Goal: Transaction & Acquisition: Purchase product/service

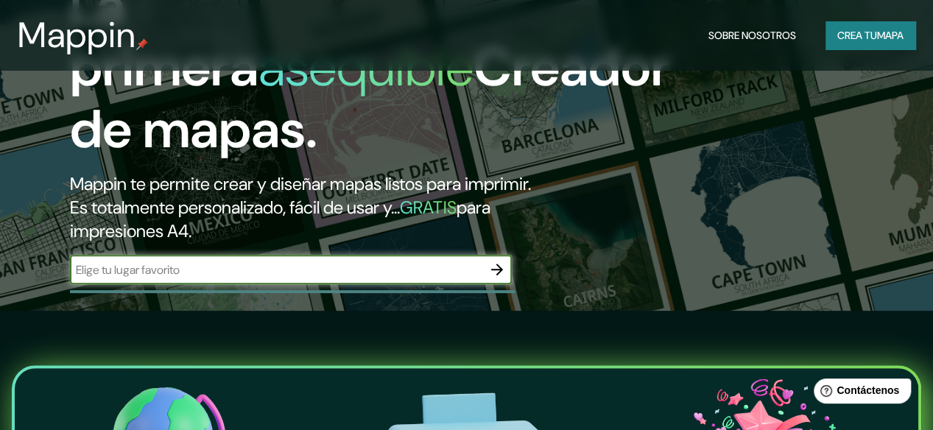
scroll to position [147, 0]
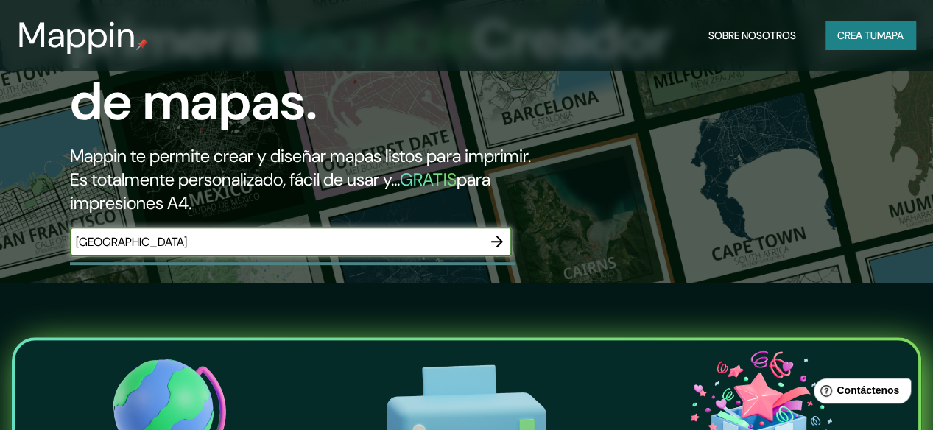
type input "[GEOGRAPHIC_DATA]"
click at [499, 247] on icon "button" at bounding box center [497, 242] width 12 height 12
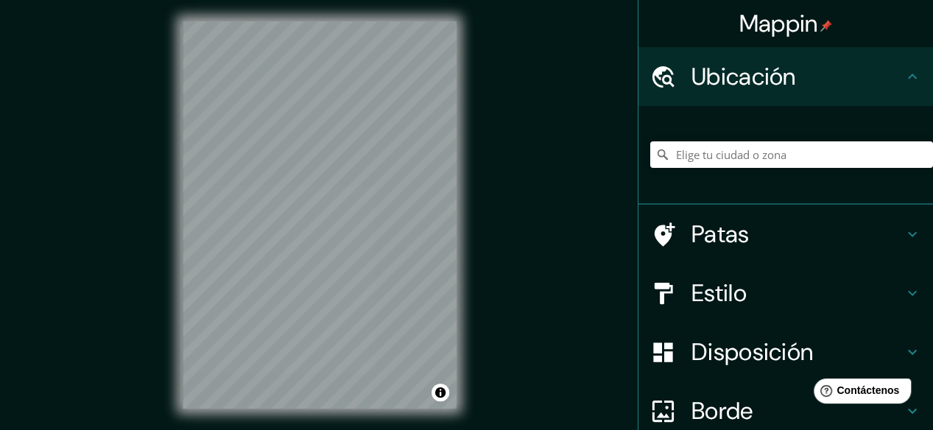
scroll to position [4, 0]
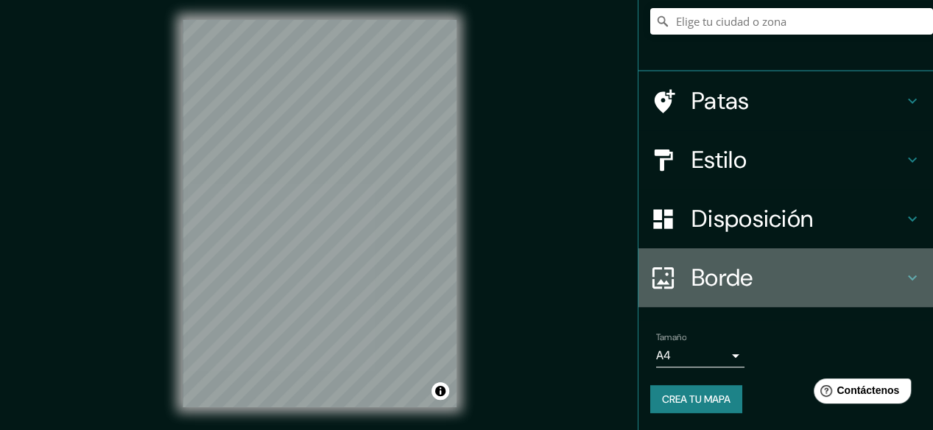
click at [908, 275] on icon at bounding box center [912, 277] width 9 height 5
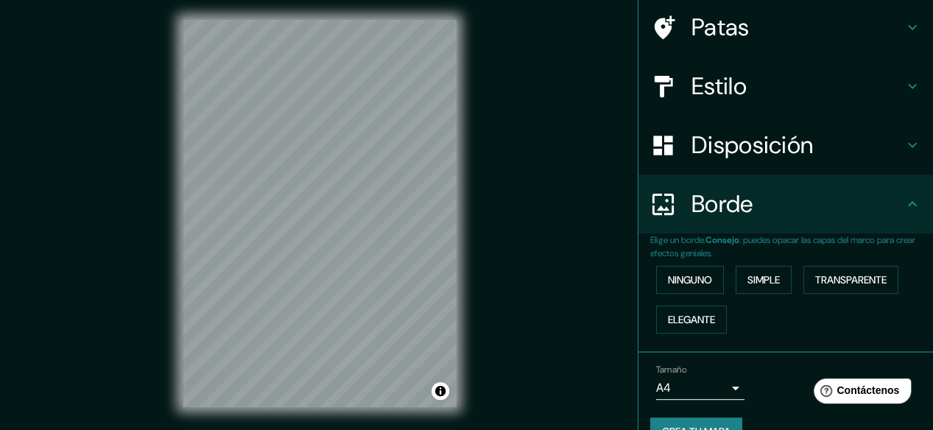
click at [904, 207] on icon at bounding box center [913, 204] width 18 height 18
click at [905, 205] on icon at bounding box center [913, 204] width 18 height 18
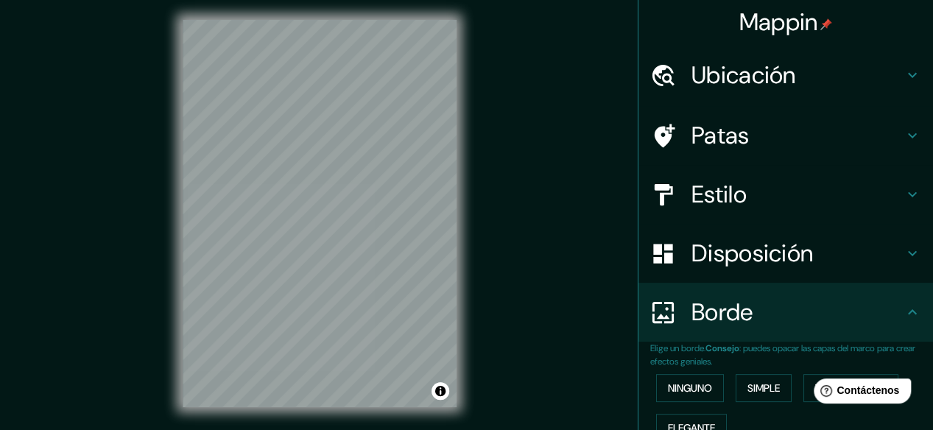
scroll to position [0, 0]
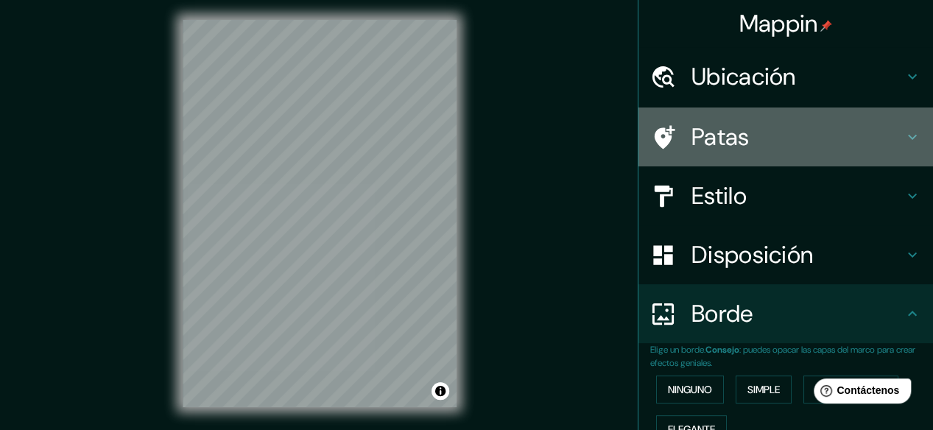
click at [905, 132] on icon at bounding box center [913, 137] width 18 height 18
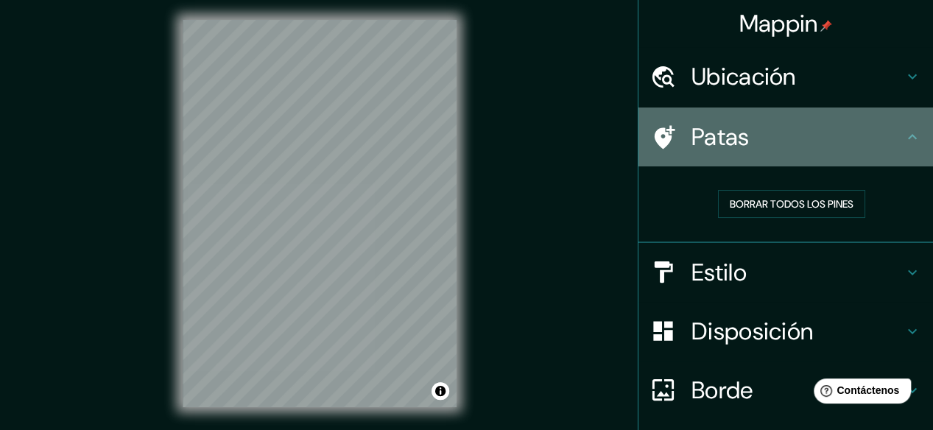
click at [905, 133] on icon at bounding box center [913, 137] width 18 height 18
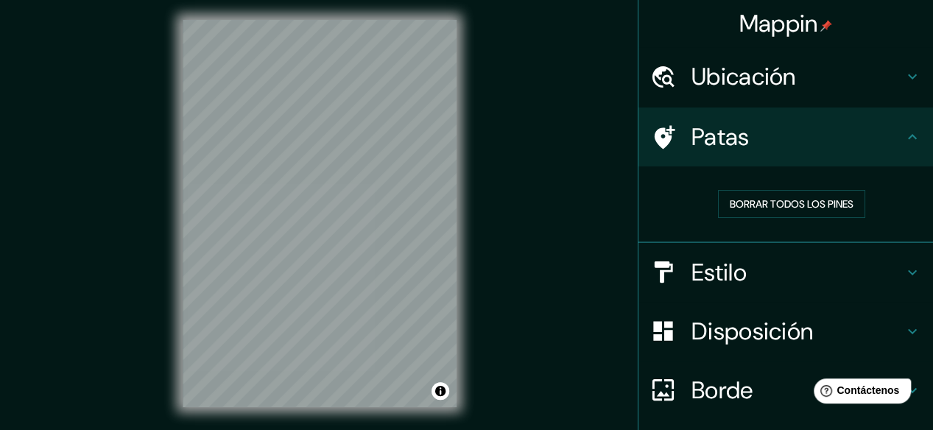
click at [909, 276] on div "Estilo" at bounding box center [785, 272] width 295 height 59
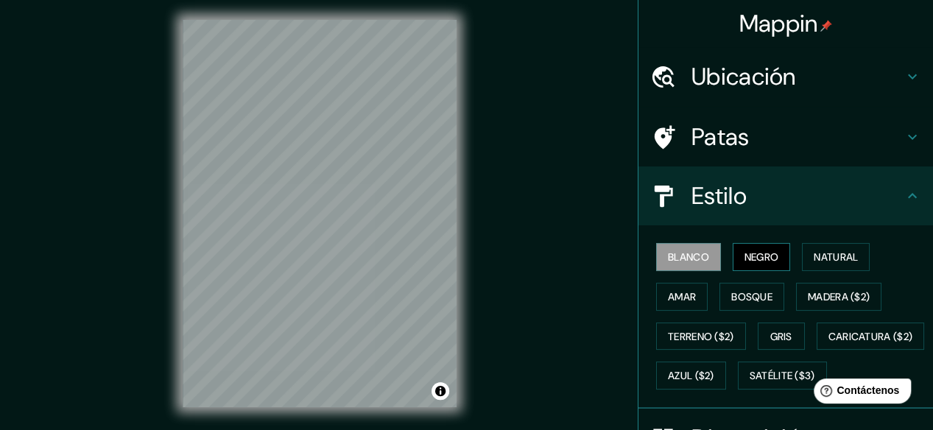
click at [776, 260] on button "Negro" at bounding box center [762, 257] width 58 height 28
click at [678, 258] on font "Blanco" at bounding box center [688, 256] width 41 height 13
click at [814, 266] on font "Natural" at bounding box center [836, 256] width 44 height 19
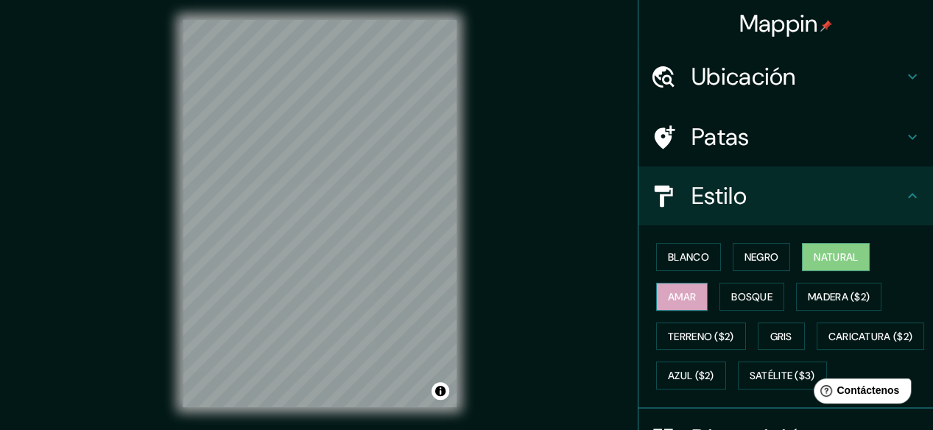
click at [683, 295] on font "Amar" at bounding box center [682, 296] width 28 height 13
click at [739, 298] on font "Bosque" at bounding box center [751, 296] width 41 height 13
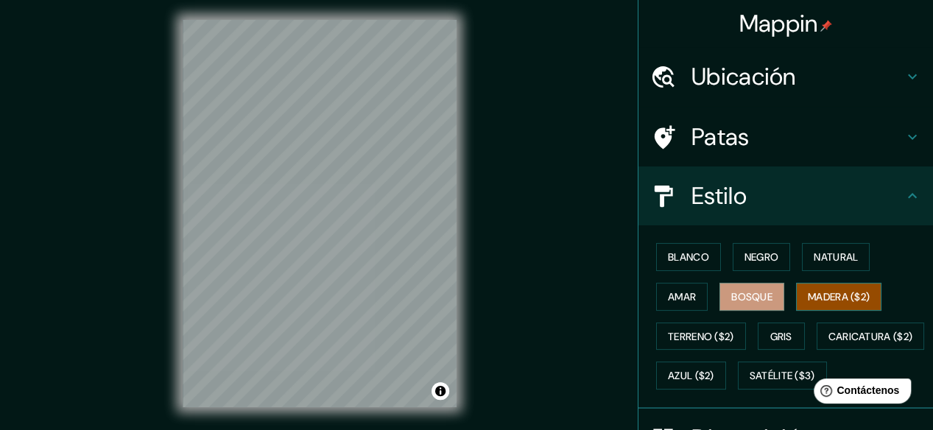
click at [820, 300] on font "Madera ($2)" at bounding box center [839, 296] width 62 height 13
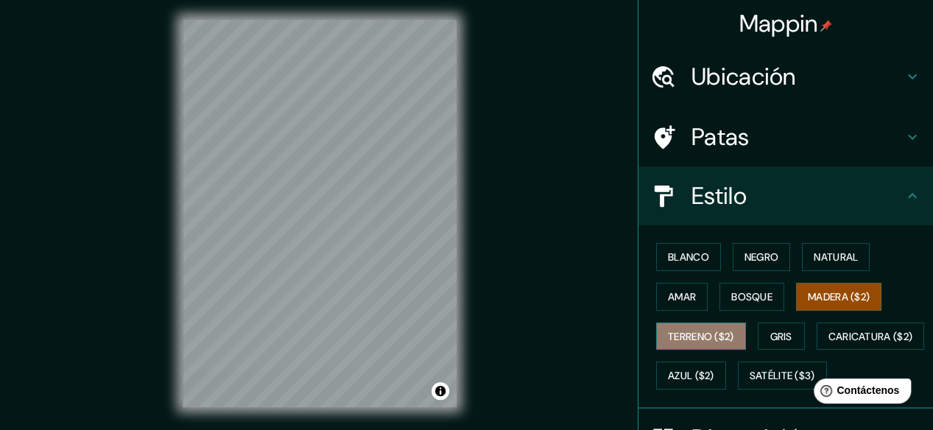
click at [687, 338] on font "Terreno ($2)" at bounding box center [701, 336] width 66 height 13
click at [825, 287] on font "Madera ($2)" at bounding box center [839, 296] width 62 height 19
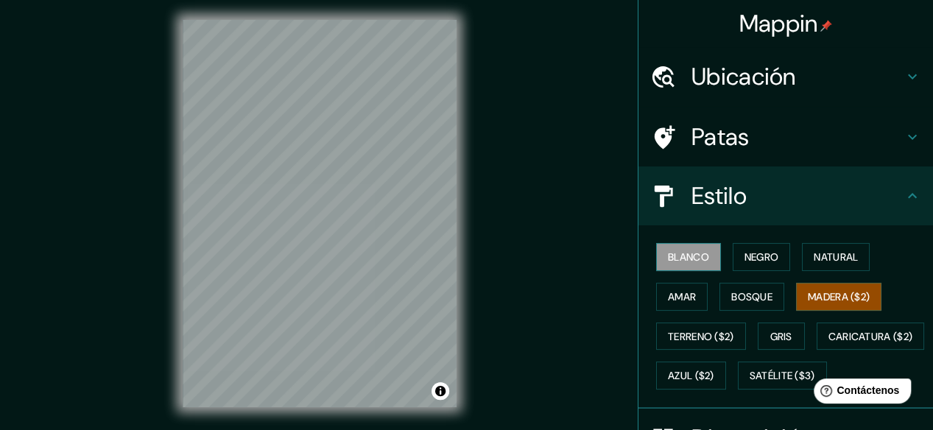
click at [691, 261] on font "Blanco" at bounding box center [688, 256] width 41 height 13
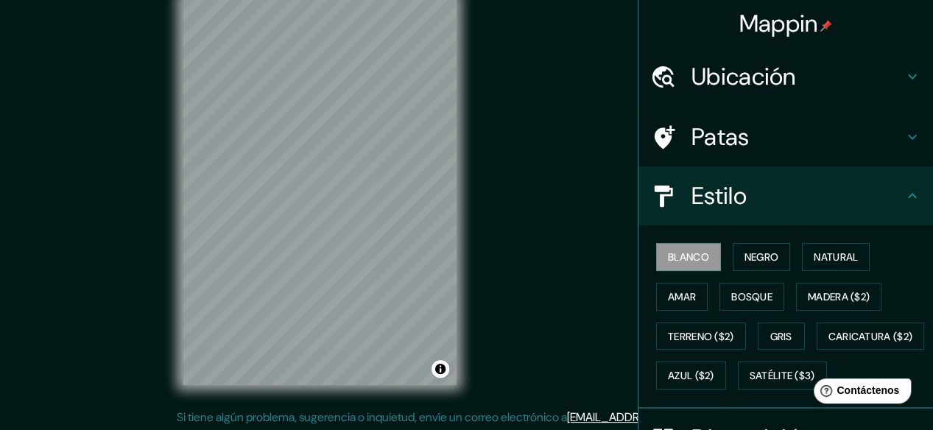
scroll to position [27, 0]
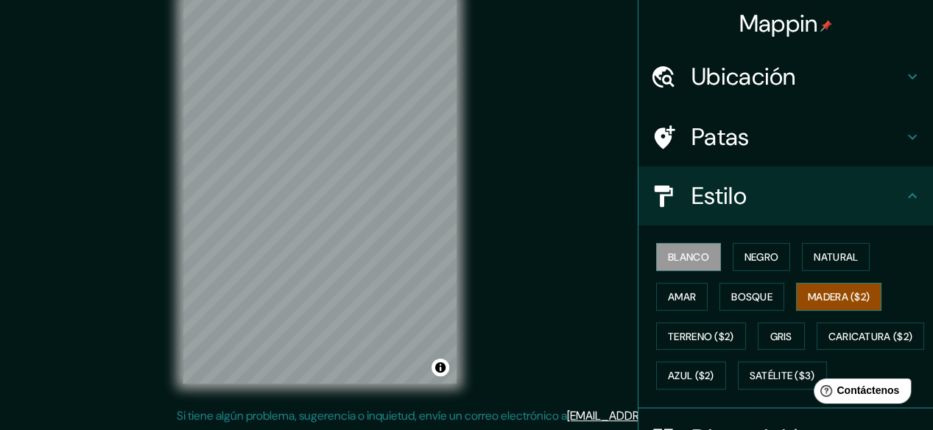
click at [820, 302] on font "Madera ($2)" at bounding box center [839, 296] width 62 height 13
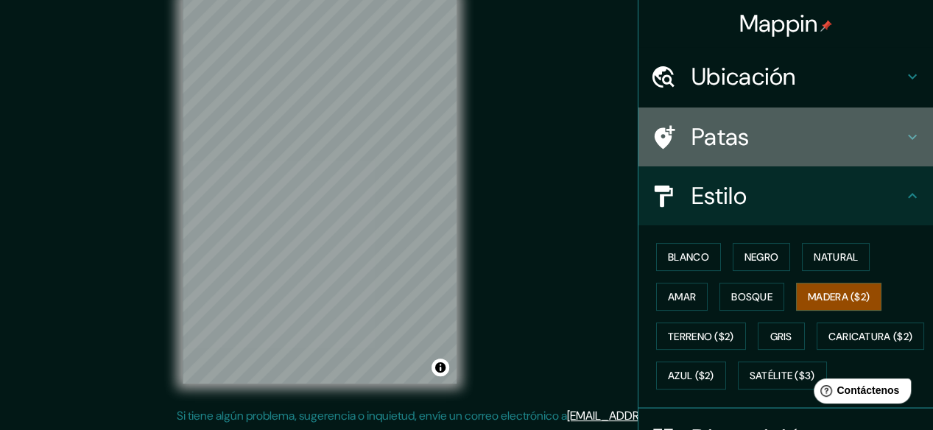
click at [795, 139] on h4 "Patas" at bounding box center [798, 136] width 212 height 29
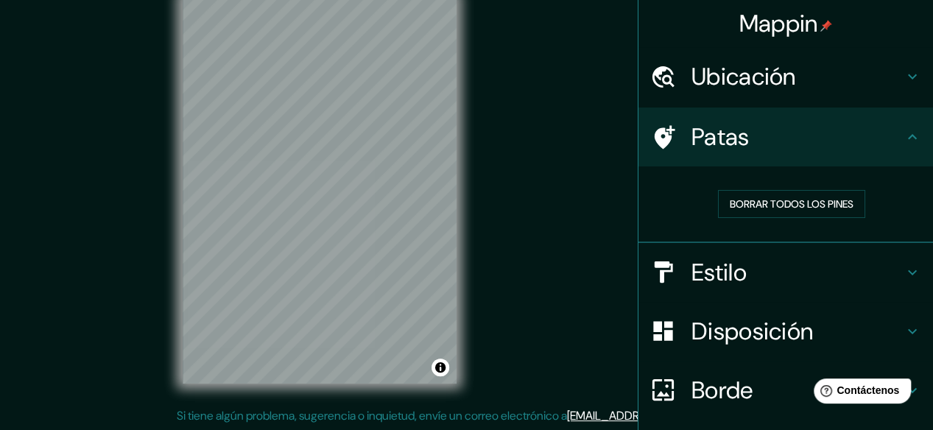
click at [823, 144] on h4 "Patas" at bounding box center [798, 136] width 212 height 29
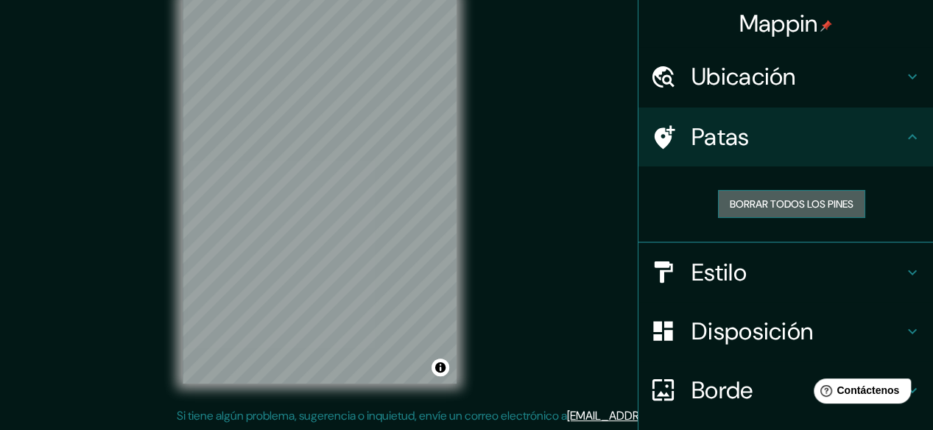
click at [826, 197] on font "Borrar todos los pines" at bounding box center [792, 203] width 124 height 13
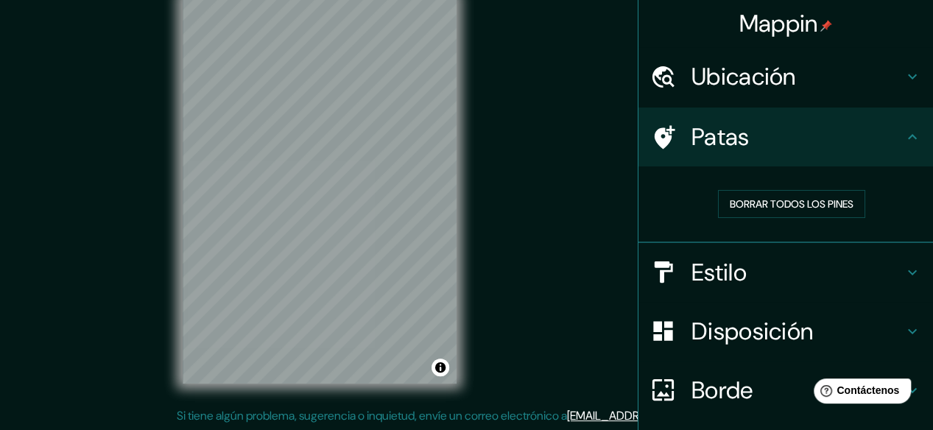
click at [888, 161] on div "Patas" at bounding box center [785, 137] width 295 height 59
click at [873, 74] on h4 "Ubicación" at bounding box center [798, 76] width 212 height 29
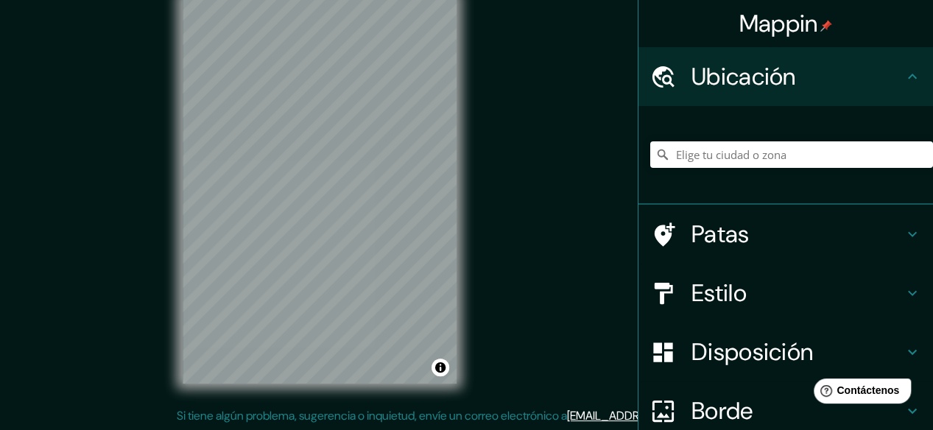
click at [873, 74] on h4 "Ubicación" at bounding box center [798, 76] width 212 height 29
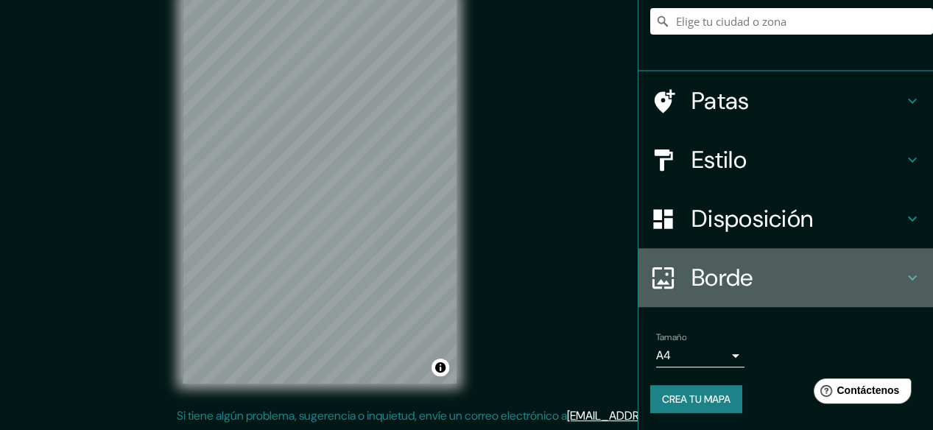
click at [775, 284] on h4 "Borde" at bounding box center [798, 277] width 212 height 29
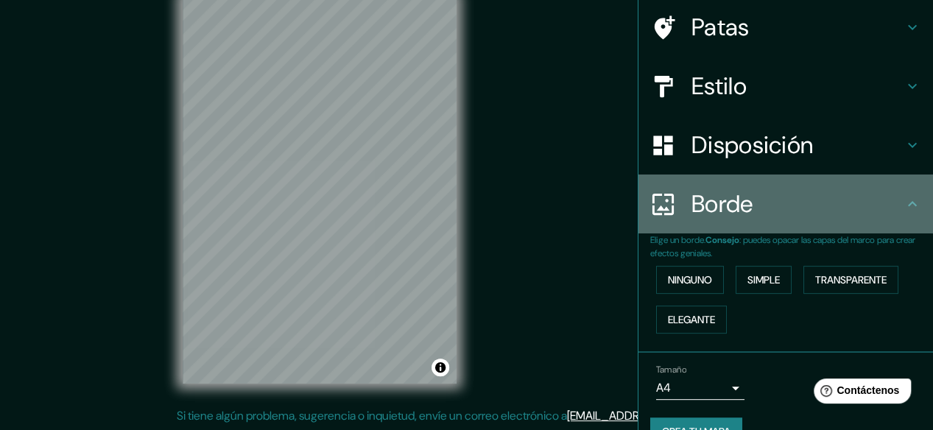
click at [812, 211] on h4 "Borde" at bounding box center [798, 203] width 212 height 29
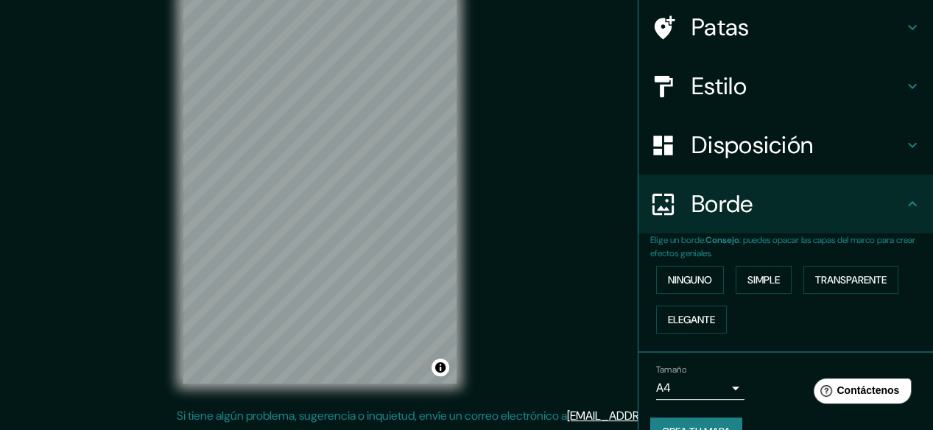
click at [840, 162] on div "Disposición" at bounding box center [785, 145] width 295 height 59
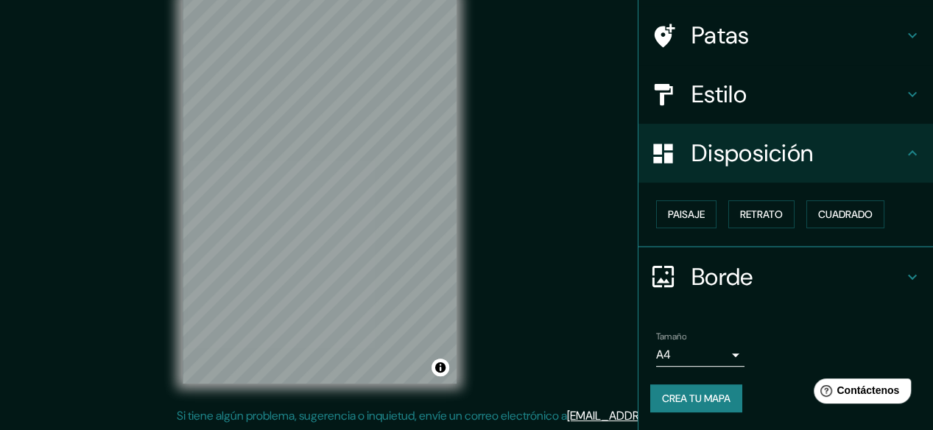
scroll to position [100, 0]
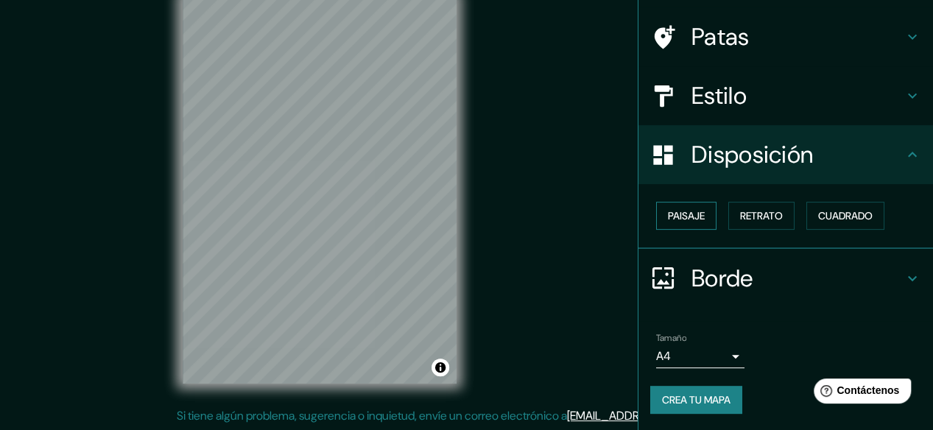
click at [689, 218] on font "Paisaje" at bounding box center [686, 215] width 37 height 13
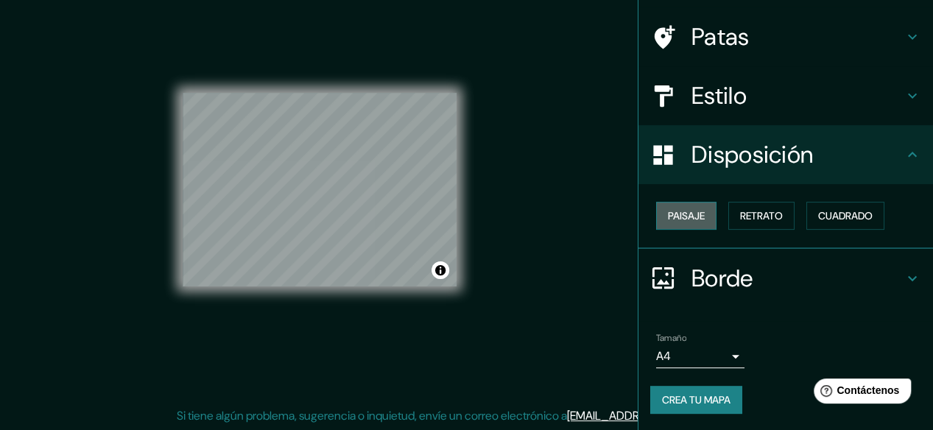
click at [689, 218] on font "Paisaje" at bounding box center [686, 215] width 37 height 13
click at [753, 217] on font "Retrato" at bounding box center [761, 215] width 43 height 13
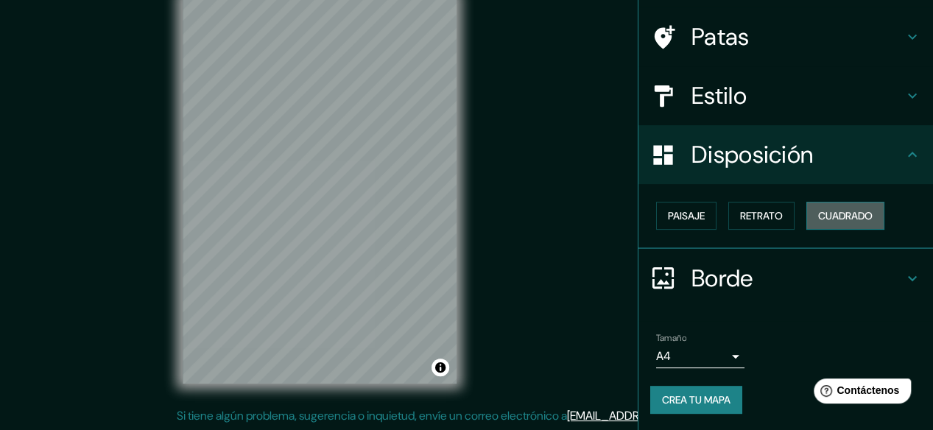
click at [818, 223] on font "Cuadrado" at bounding box center [845, 215] width 54 height 19
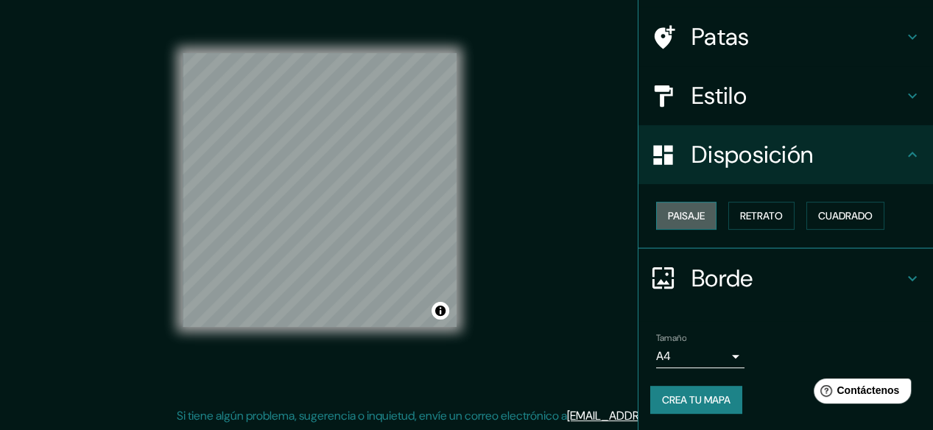
click at [672, 217] on font "Paisaje" at bounding box center [686, 215] width 37 height 13
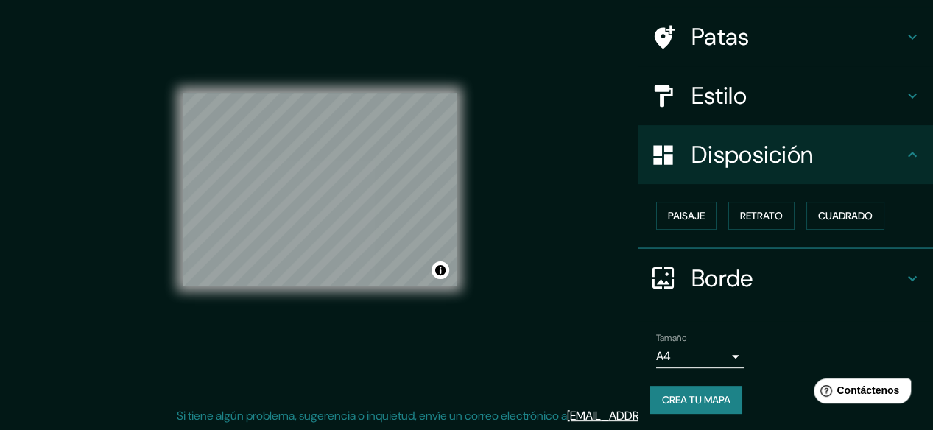
click at [904, 146] on icon at bounding box center [913, 155] width 18 height 18
click at [680, 211] on font "Paisaje" at bounding box center [686, 215] width 37 height 13
click at [758, 222] on font "Retrato" at bounding box center [761, 215] width 43 height 13
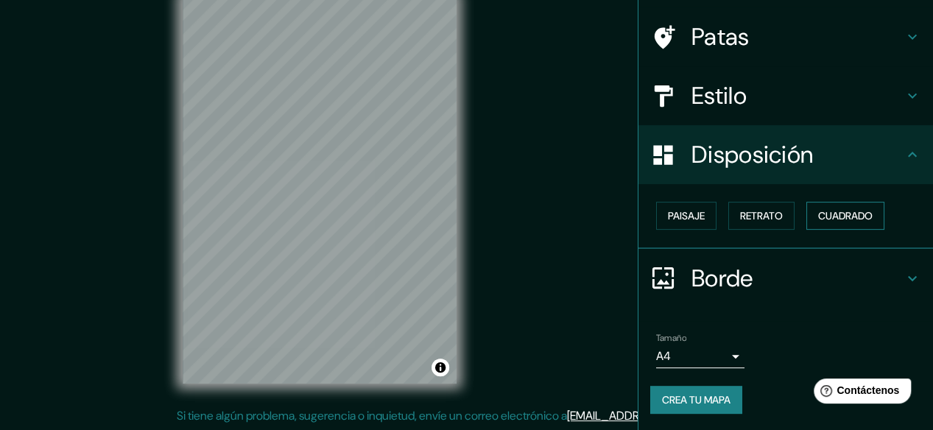
click at [818, 222] on font "Cuadrado" at bounding box center [845, 215] width 54 height 13
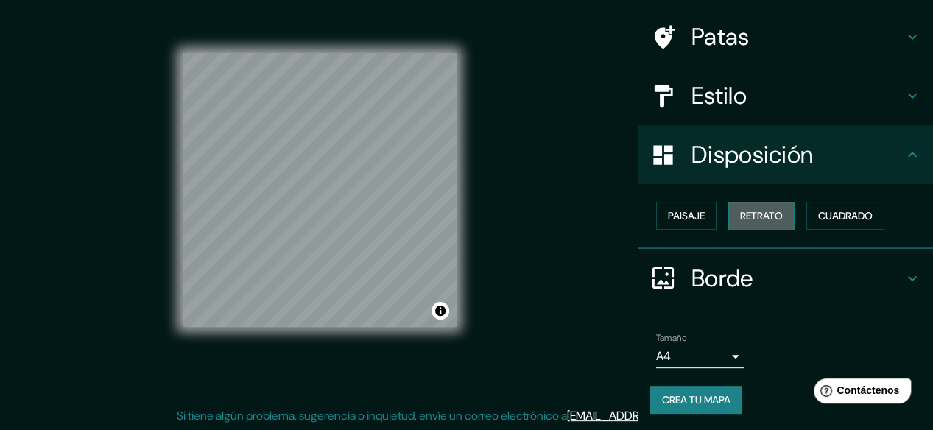
click at [746, 216] on font "Retrato" at bounding box center [761, 215] width 43 height 13
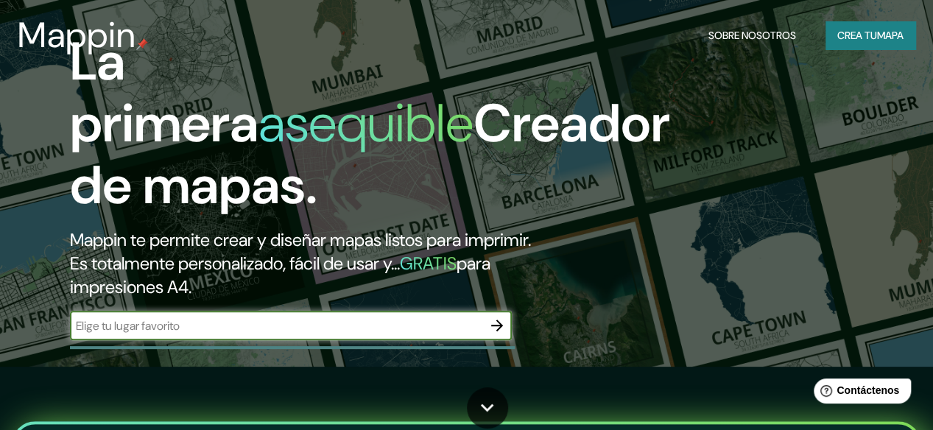
scroll to position [74, 0]
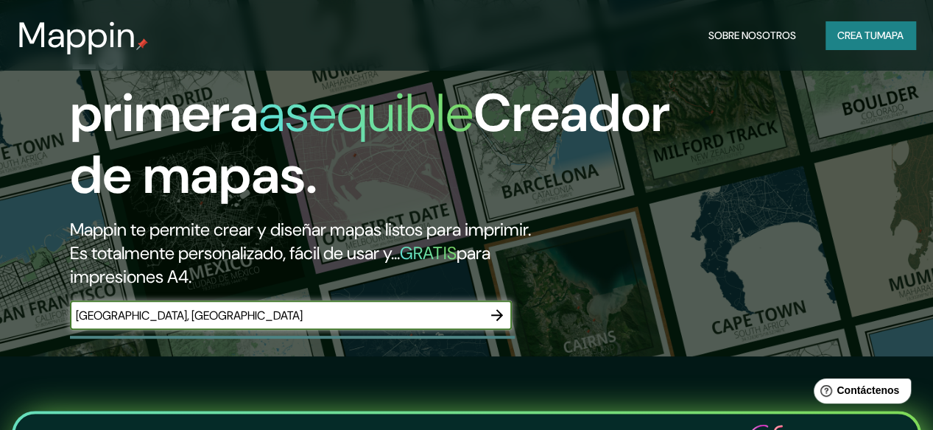
type input "[GEOGRAPHIC_DATA], [GEOGRAPHIC_DATA]"
click at [502, 324] on icon "button" at bounding box center [497, 315] width 18 height 18
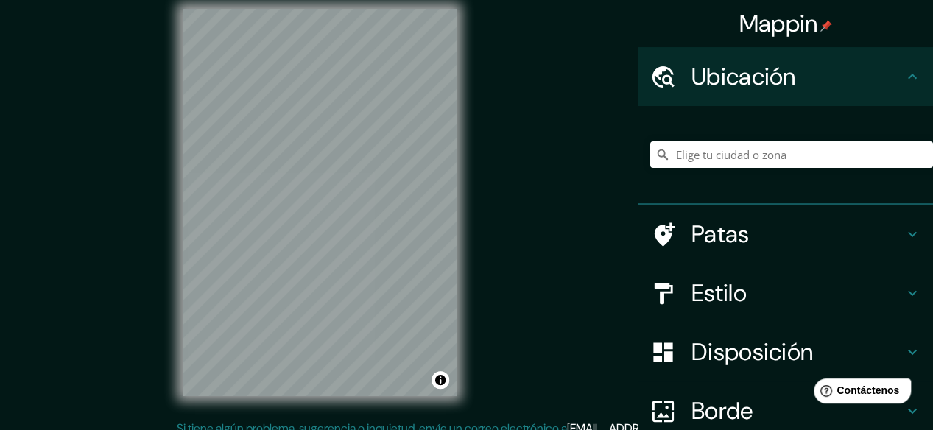
scroll to position [27, 0]
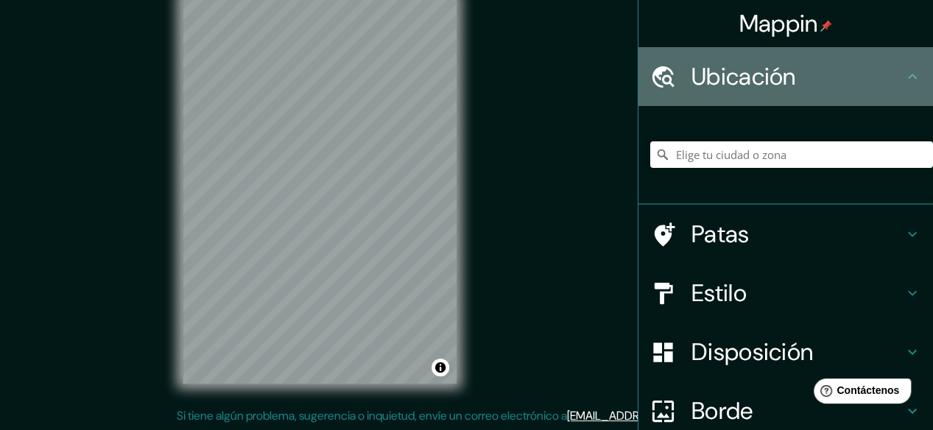
click at [904, 70] on icon at bounding box center [913, 77] width 18 height 18
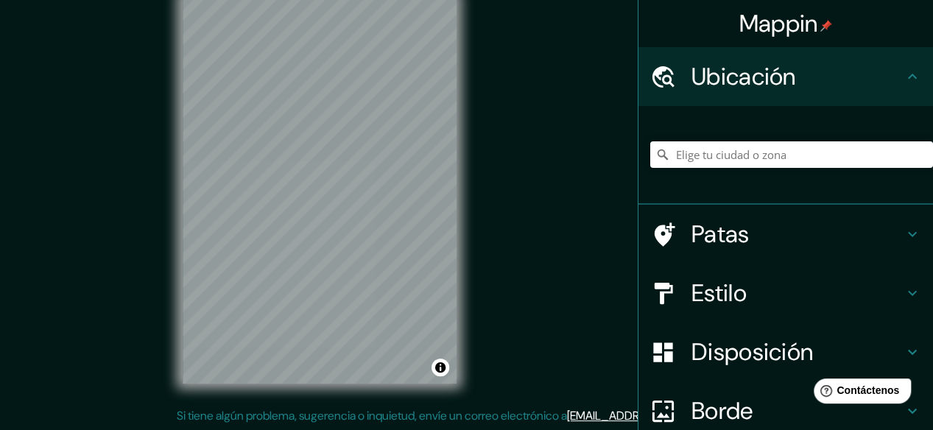
click at [905, 235] on icon at bounding box center [913, 234] width 18 height 18
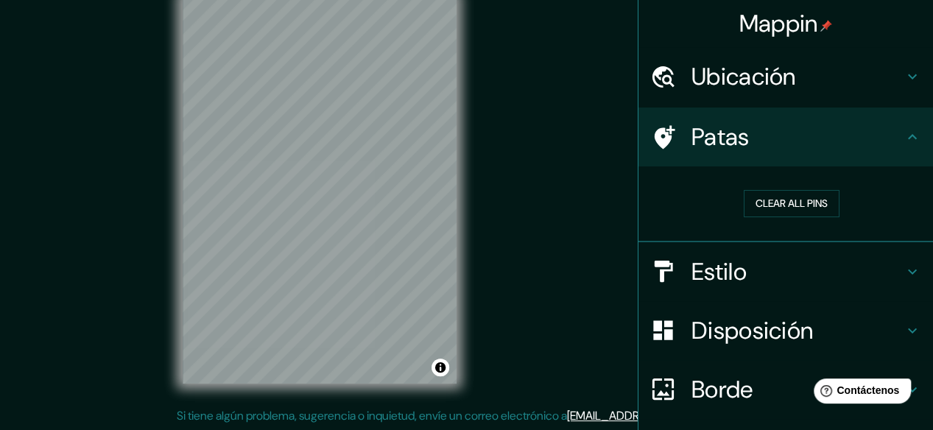
click at [907, 136] on icon at bounding box center [913, 137] width 18 height 18
click at [904, 270] on icon at bounding box center [913, 272] width 18 height 18
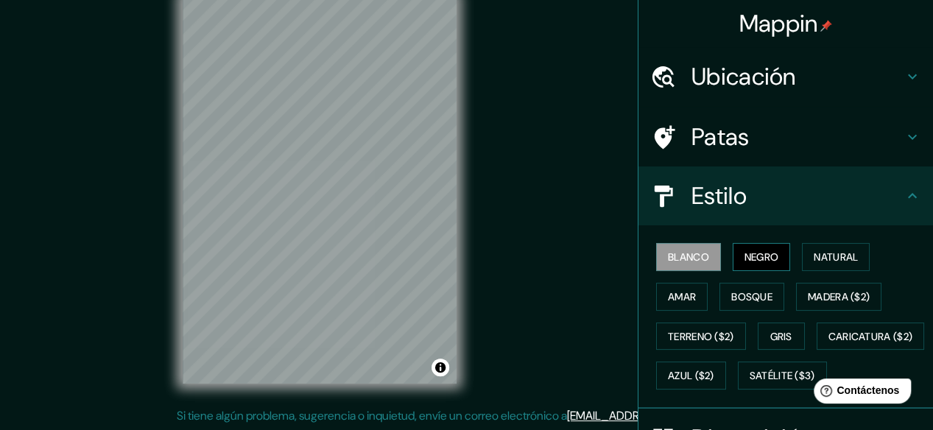
click at [756, 244] on button "Negro" at bounding box center [762, 257] width 58 height 28
click at [837, 256] on font "Natural" at bounding box center [836, 256] width 44 height 13
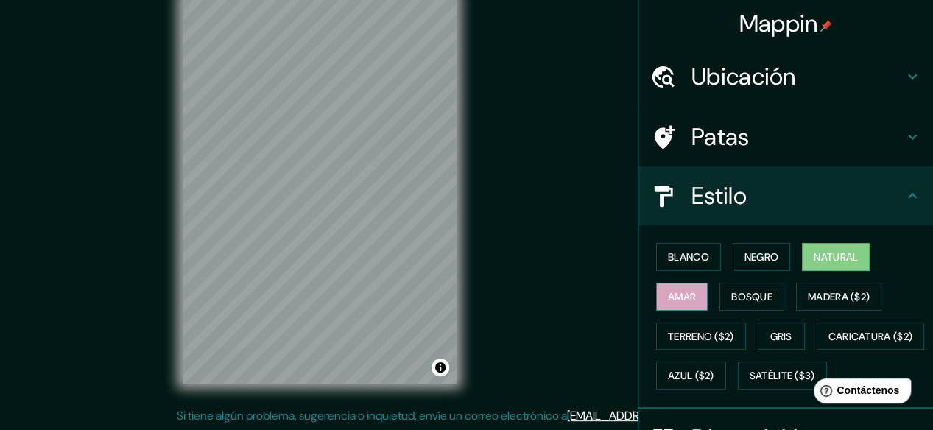
click at [668, 299] on font "Amar" at bounding box center [682, 296] width 28 height 13
click at [749, 301] on font "Bosque" at bounding box center [751, 296] width 41 height 13
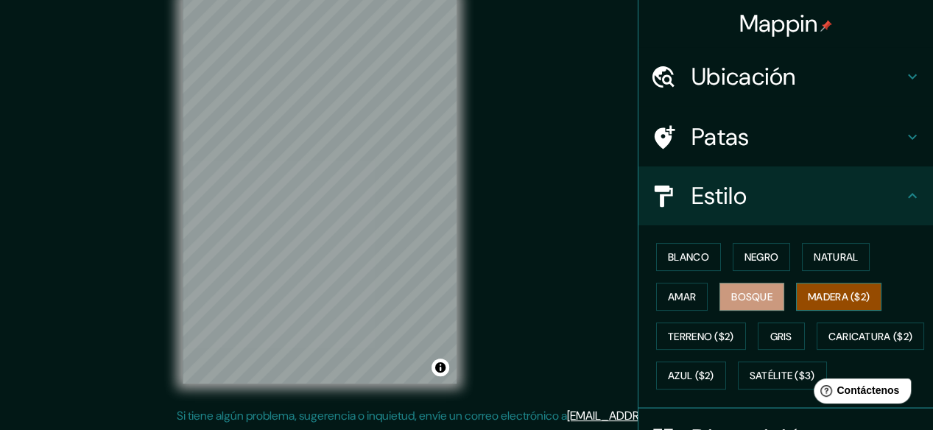
click at [819, 299] on font "Madera ($2)" at bounding box center [839, 296] width 62 height 13
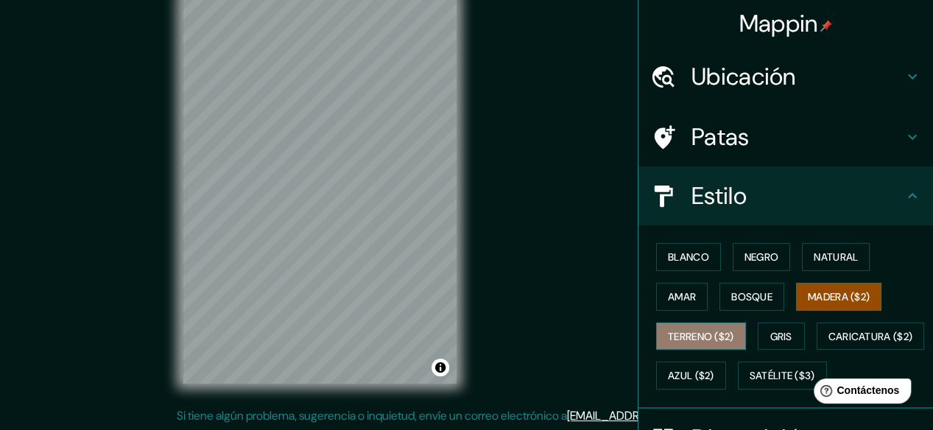
click at [656, 342] on button "Terreno ($2)" at bounding box center [701, 337] width 90 height 28
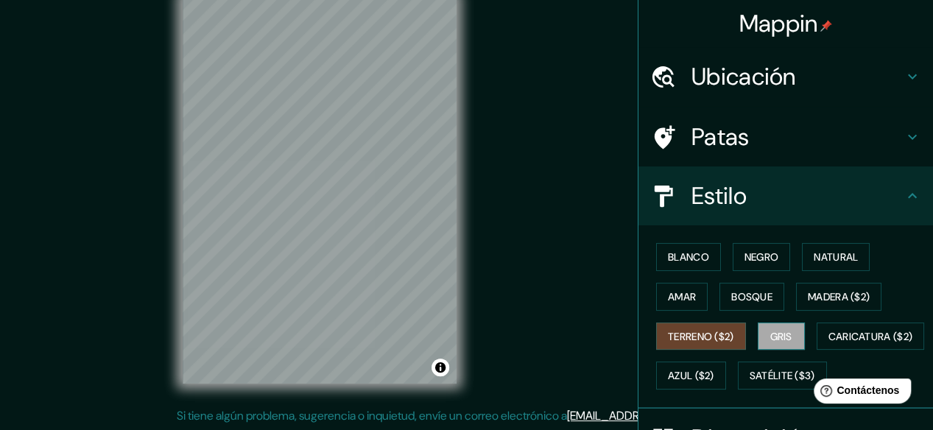
click at [785, 339] on button "Gris" at bounding box center [781, 337] width 47 height 28
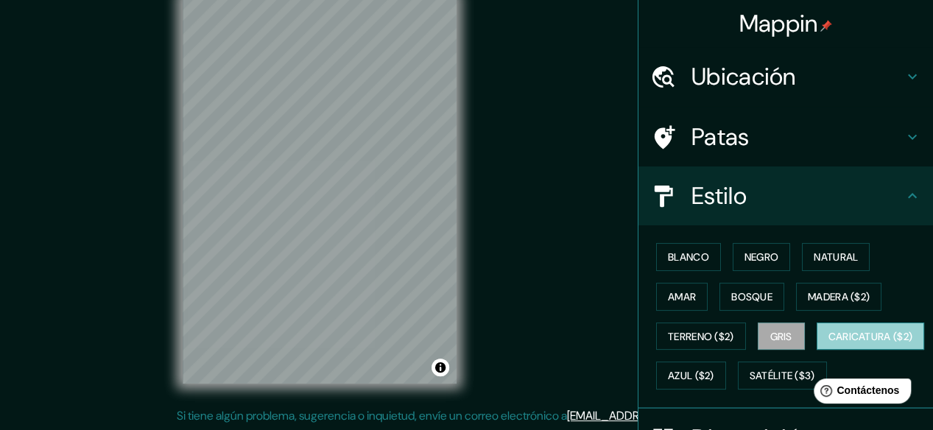
click at [828, 343] on font "Caricatura ($2)" at bounding box center [870, 336] width 85 height 13
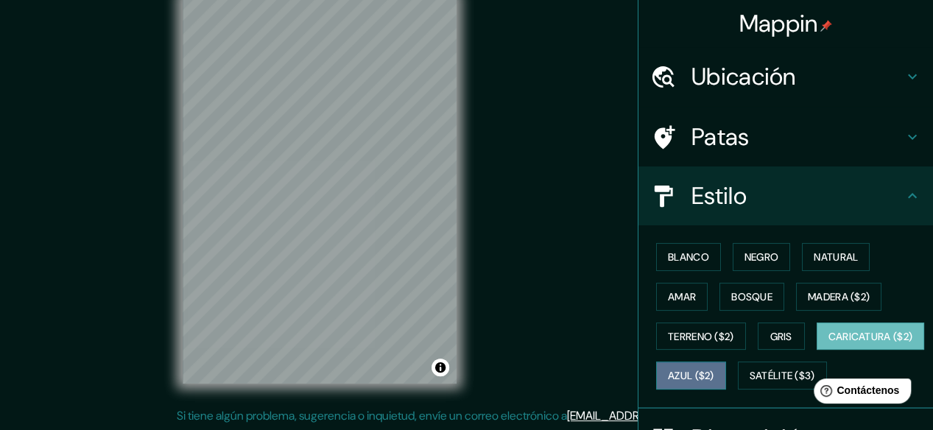
click at [714, 370] on font "Azul ($2)" at bounding box center [691, 376] width 46 height 13
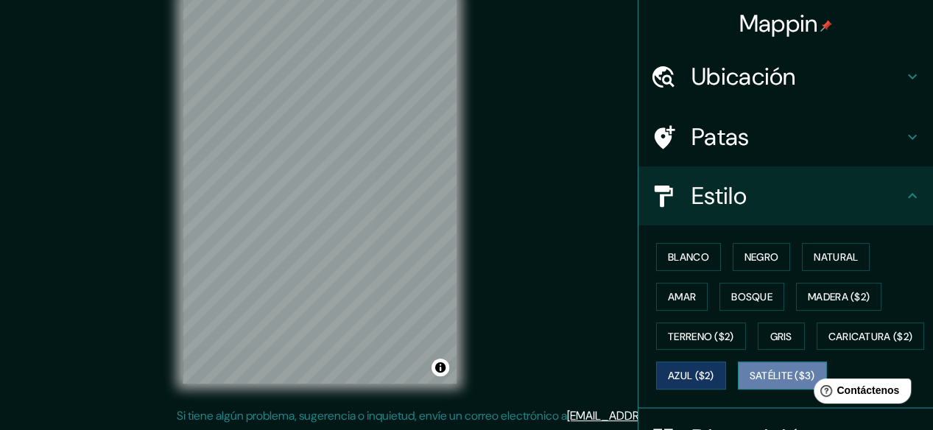
click at [750, 383] on font "Satélite ($3)" at bounding box center [783, 376] width 66 height 13
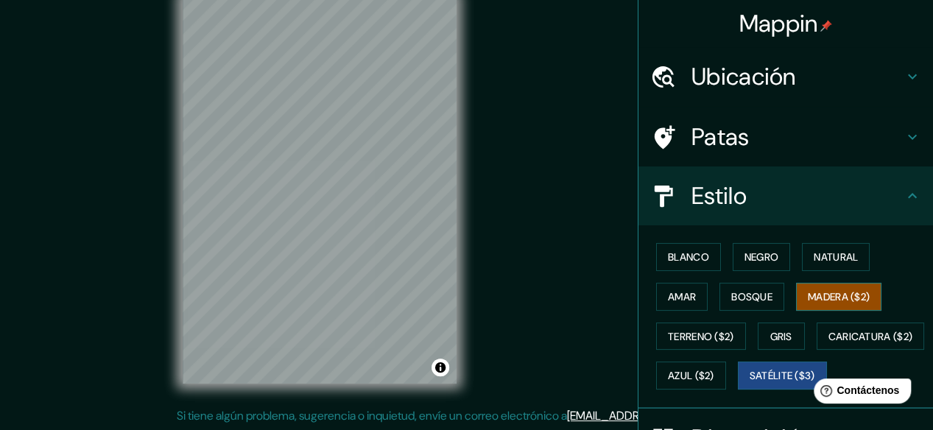
click at [819, 292] on font "Madera ($2)" at bounding box center [839, 296] width 62 height 13
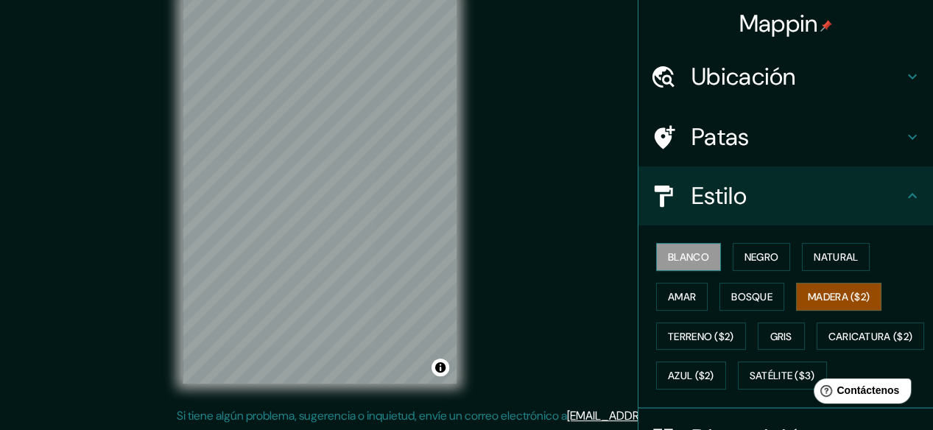
click at [678, 242] on div "Blanco Negro Natural [PERSON_NAME] ($2) Terreno ($2) Gris Caricatura ($2) Azul …" at bounding box center [791, 316] width 283 height 158
click at [691, 261] on font "Blanco" at bounding box center [688, 256] width 41 height 13
click at [822, 297] on font "Madera ($2)" at bounding box center [839, 296] width 62 height 13
